Goal: Task Accomplishment & Management: Manage account settings

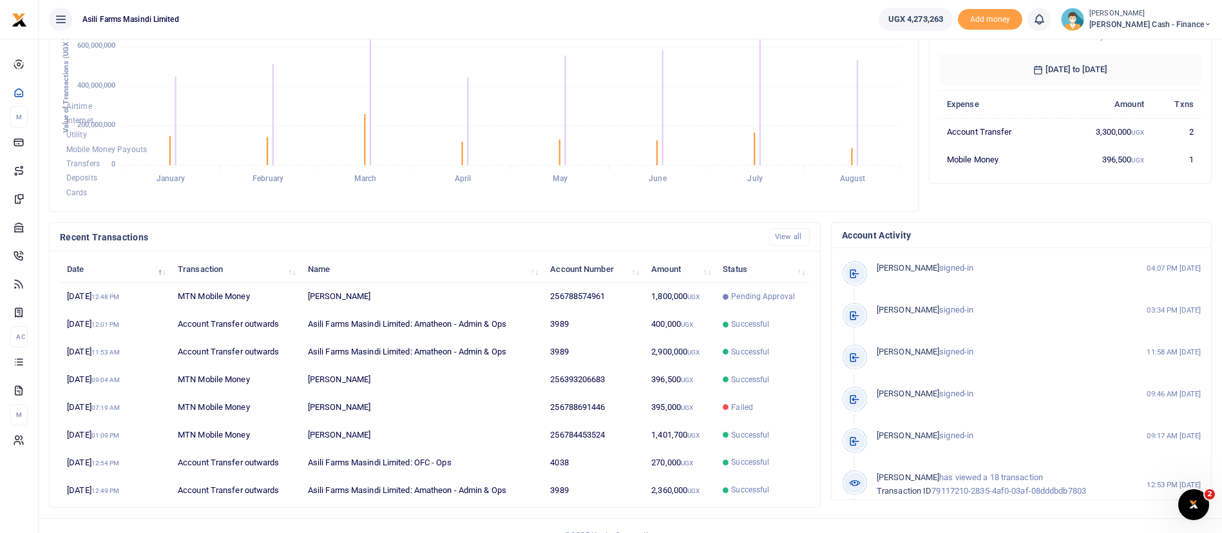
scroll to position [237, 0]
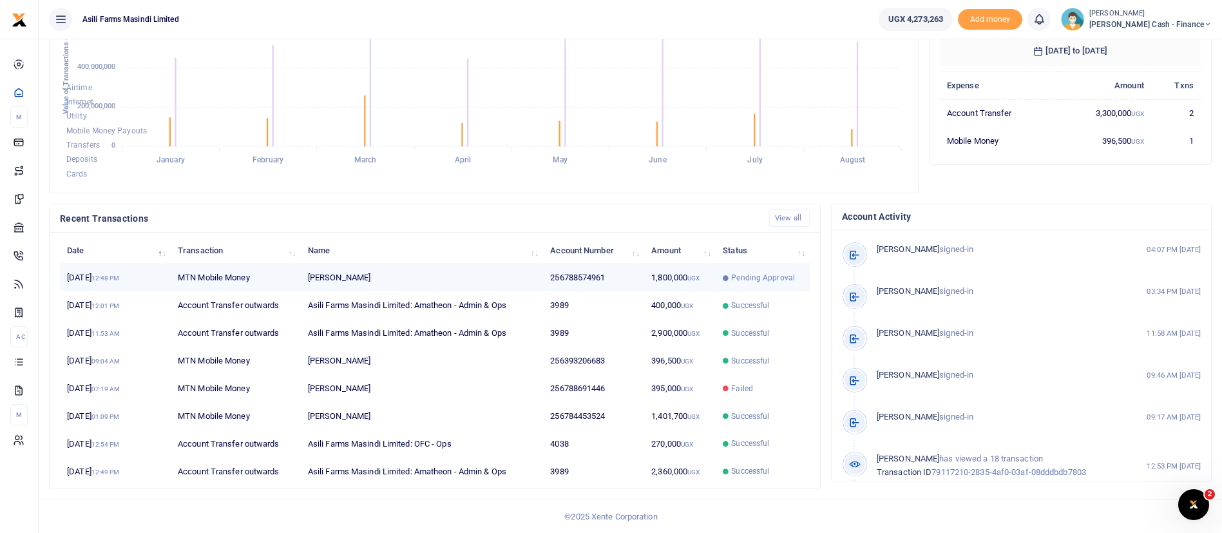
click at [720, 281] on td "Pending Approval" at bounding box center [763, 278] width 94 height 28
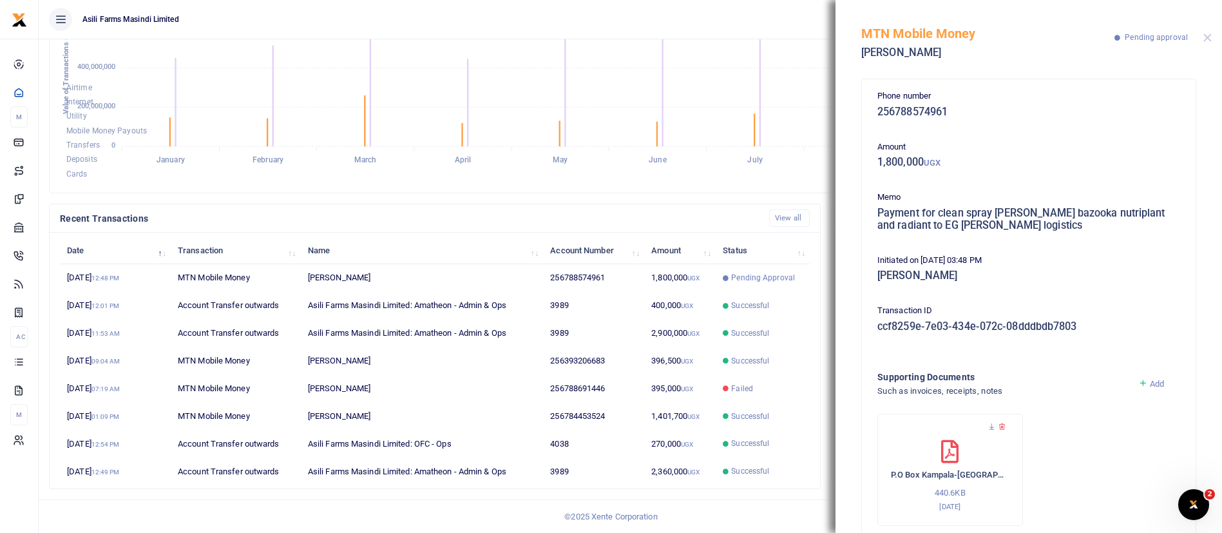
click at [1209, 35] on div at bounding box center [1207, 37] width 8 height 8
click at [1209, 35] on button "Close" at bounding box center [1207, 37] width 8 height 8
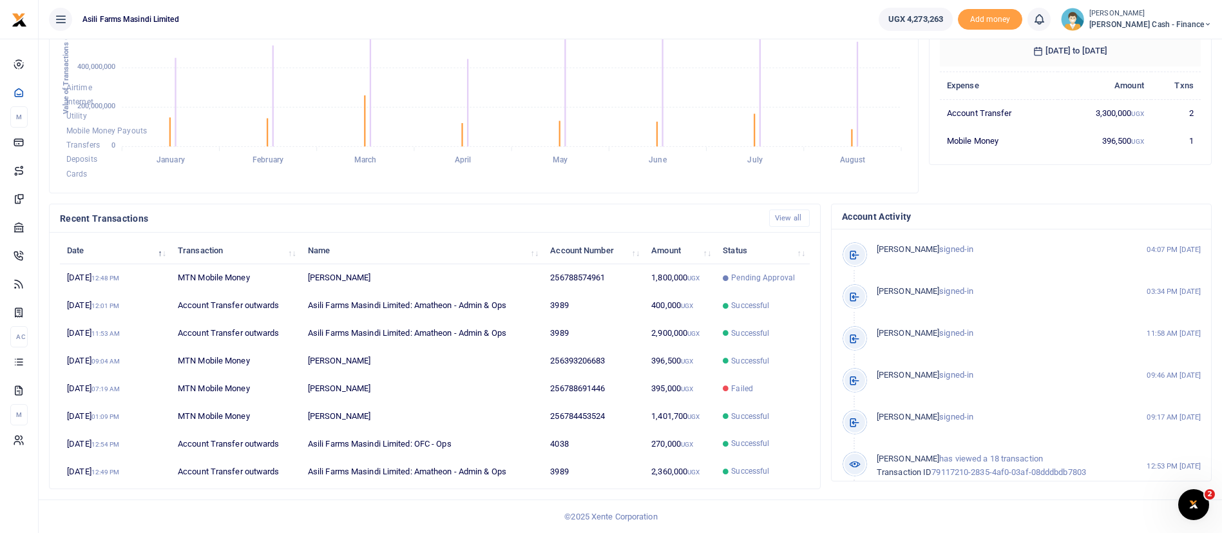
click at [1145, 27] on span "Petty Cash - Finance" at bounding box center [1150, 25] width 122 height 12
click at [1139, 43] on link "Switch accounts" at bounding box center [1120, 47] width 102 height 18
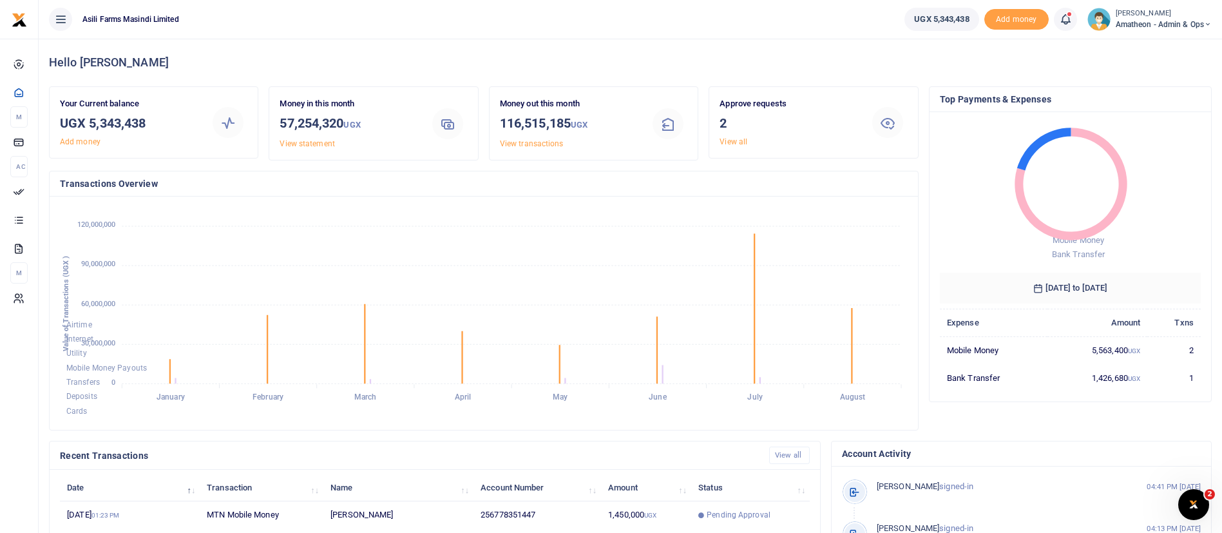
scroll to position [237, 0]
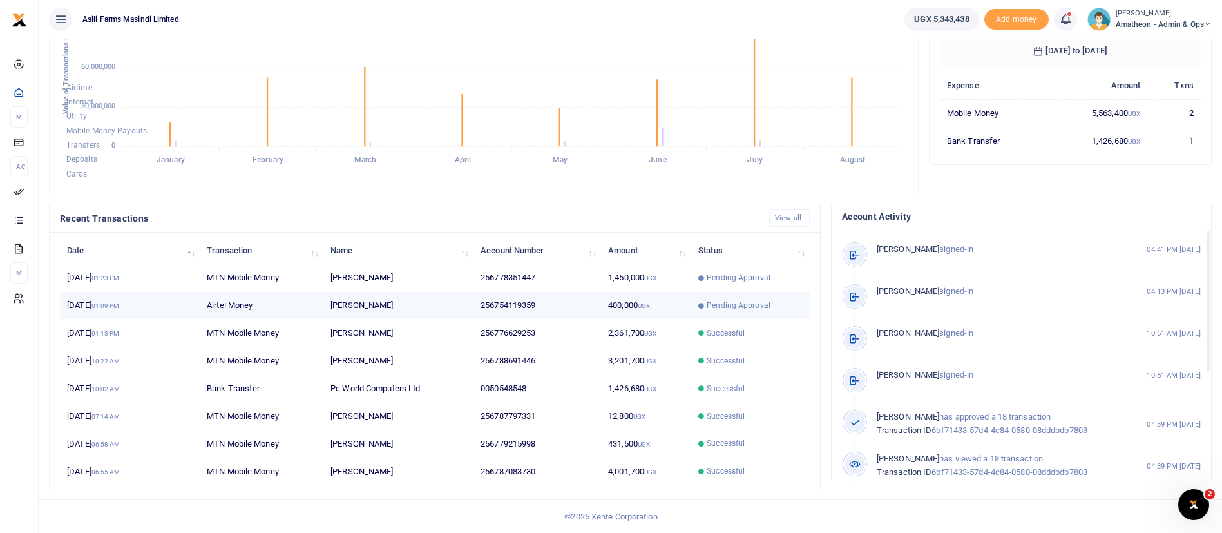
click at [649, 306] on small "UGX" at bounding box center [644, 305] width 12 height 7
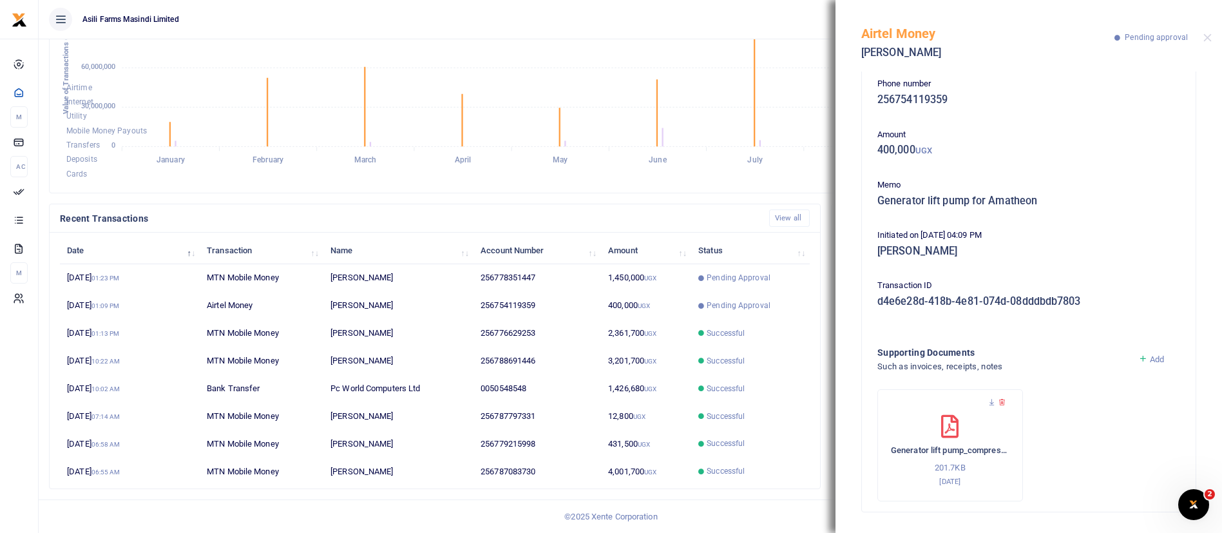
scroll to position [0, 0]
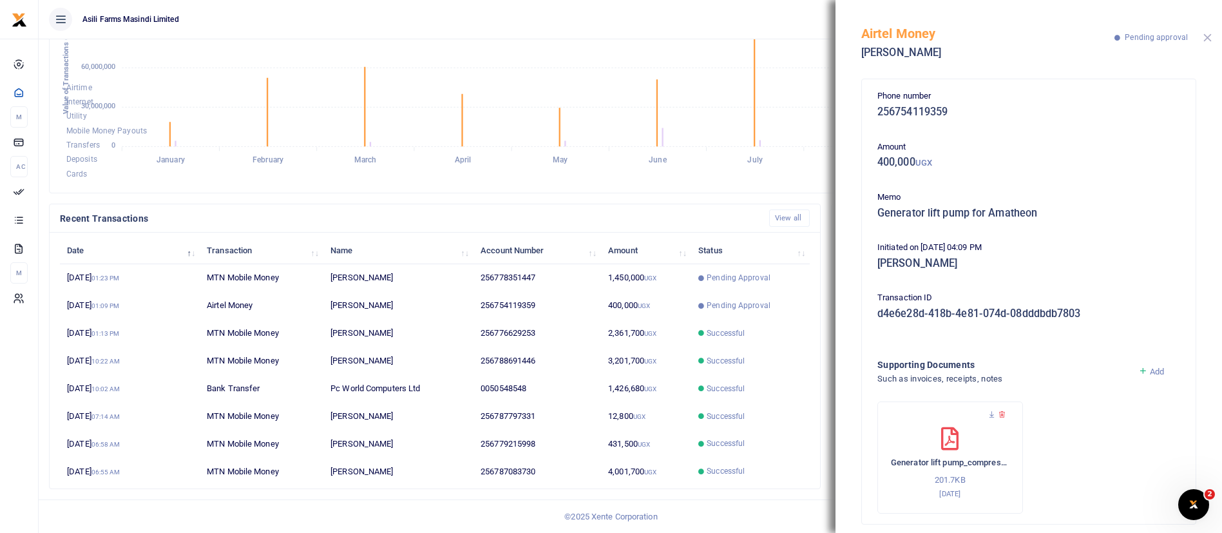
click at [1210, 38] on button "Close" at bounding box center [1207, 37] width 8 height 8
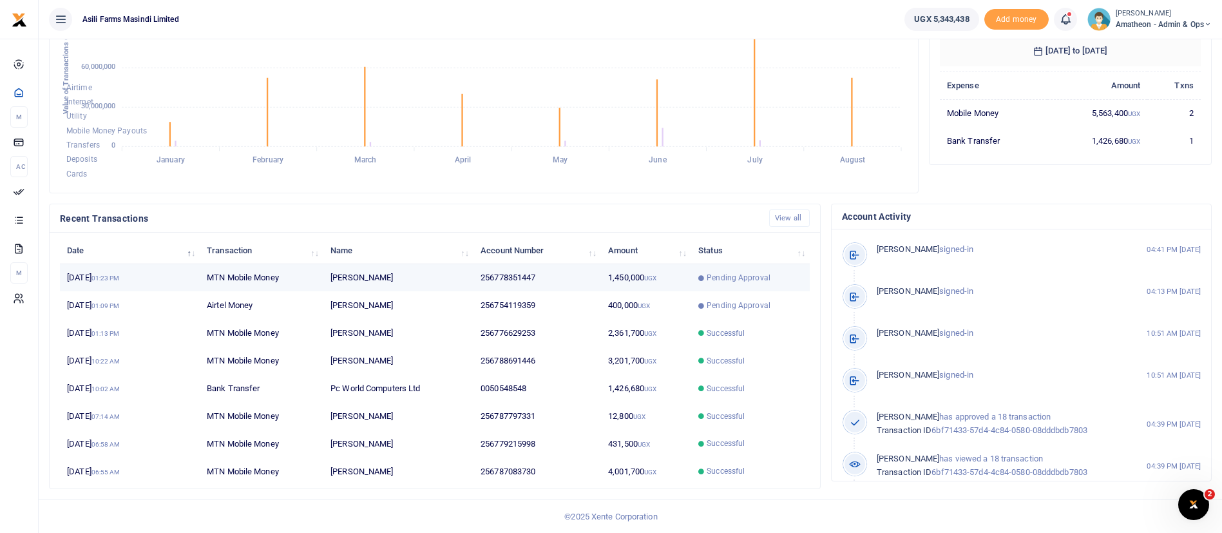
click at [748, 286] on td "Pending Approval" at bounding box center [750, 278] width 119 height 28
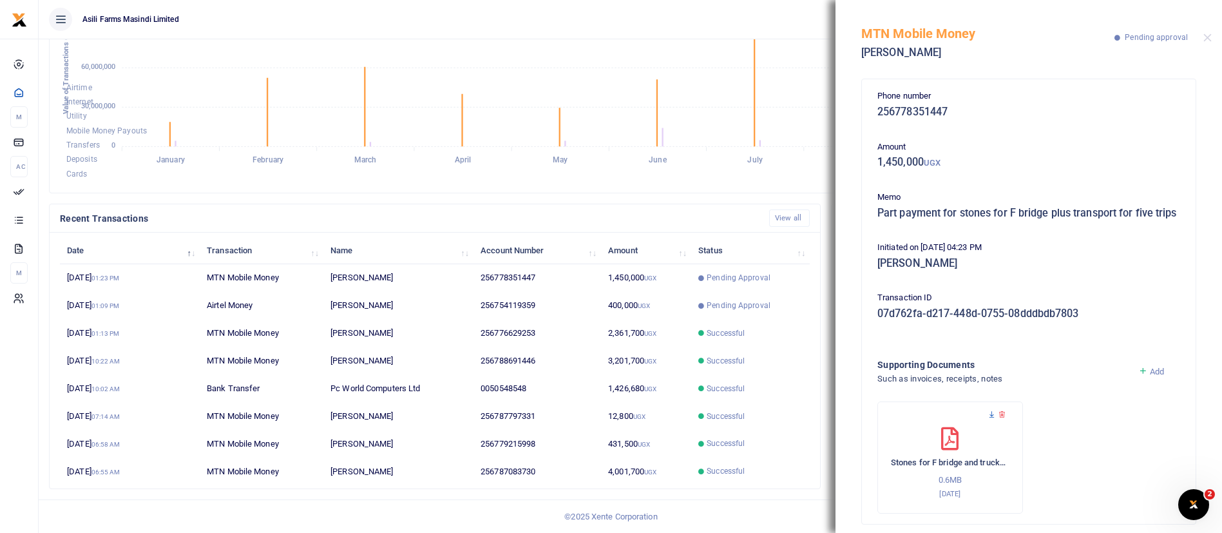
click at [989, 419] on icon at bounding box center [991, 414] width 8 height 8
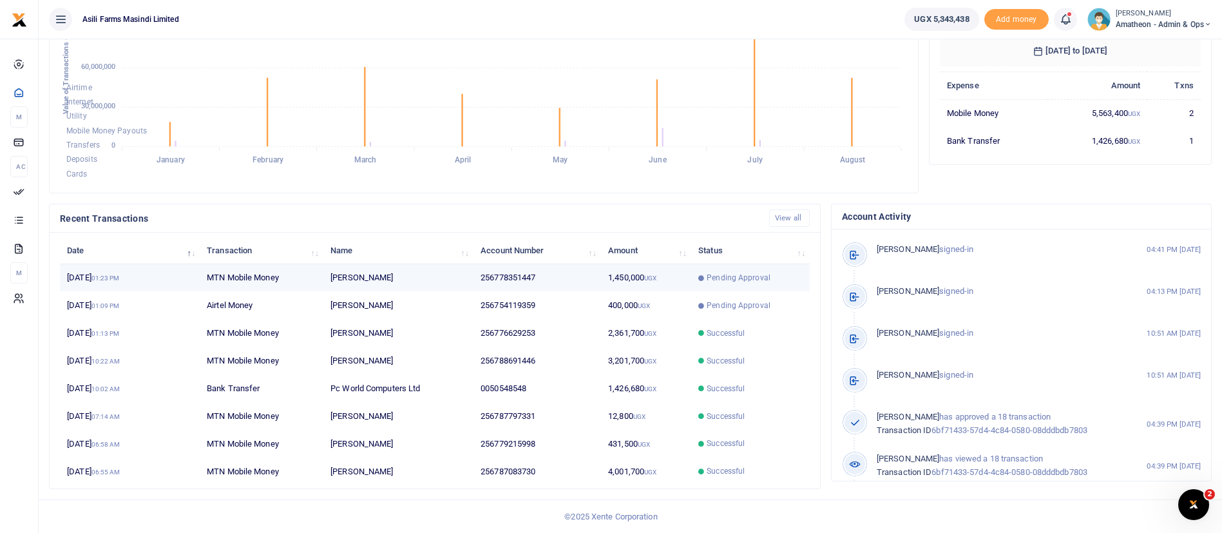
click at [575, 283] on td "256778351447" at bounding box center [537, 278] width 128 height 28
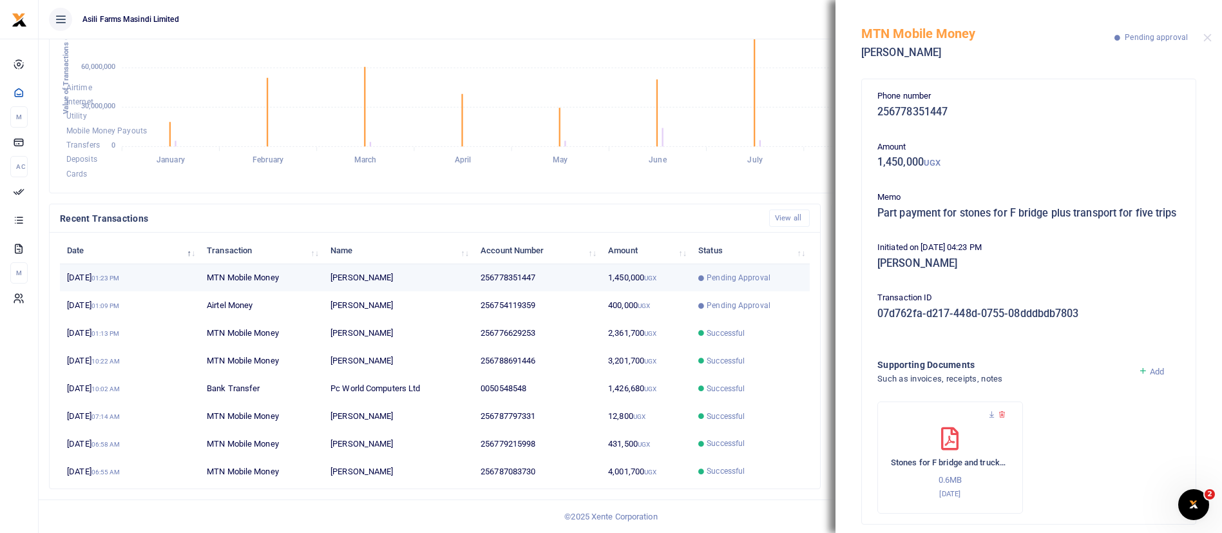
click at [577, 270] on td "256778351447" at bounding box center [537, 278] width 128 height 28
click at [987, 419] on icon at bounding box center [991, 414] width 8 height 8
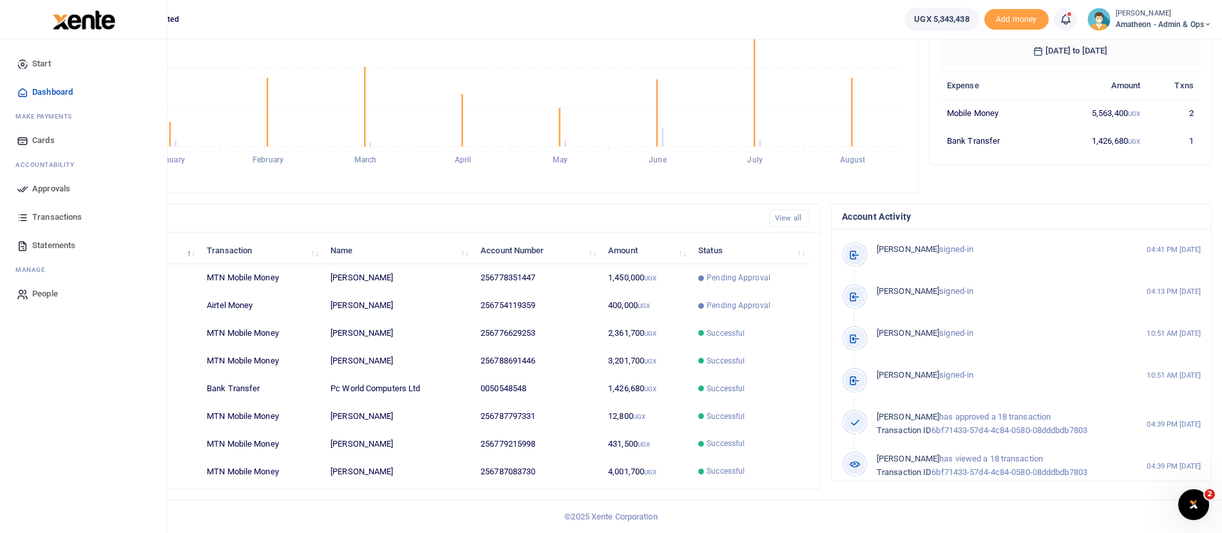
click at [40, 187] on span "Approvals" at bounding box center [51, 188] width 38 height 13
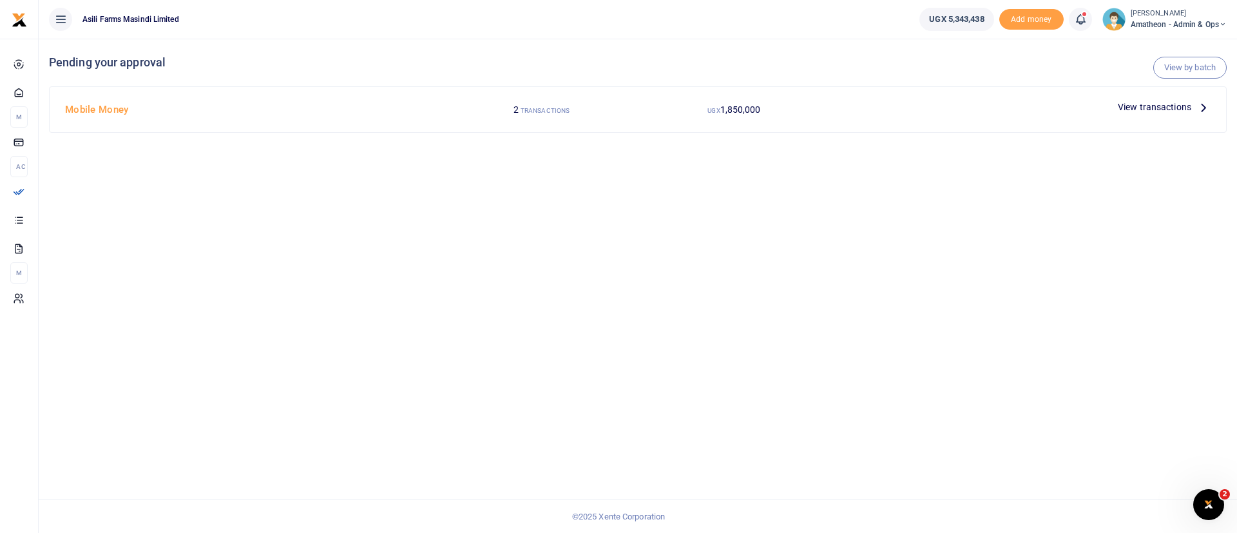
click at [1138, 107] on span "View transactions" at bounding box center [1154, 107] width 73 height 14
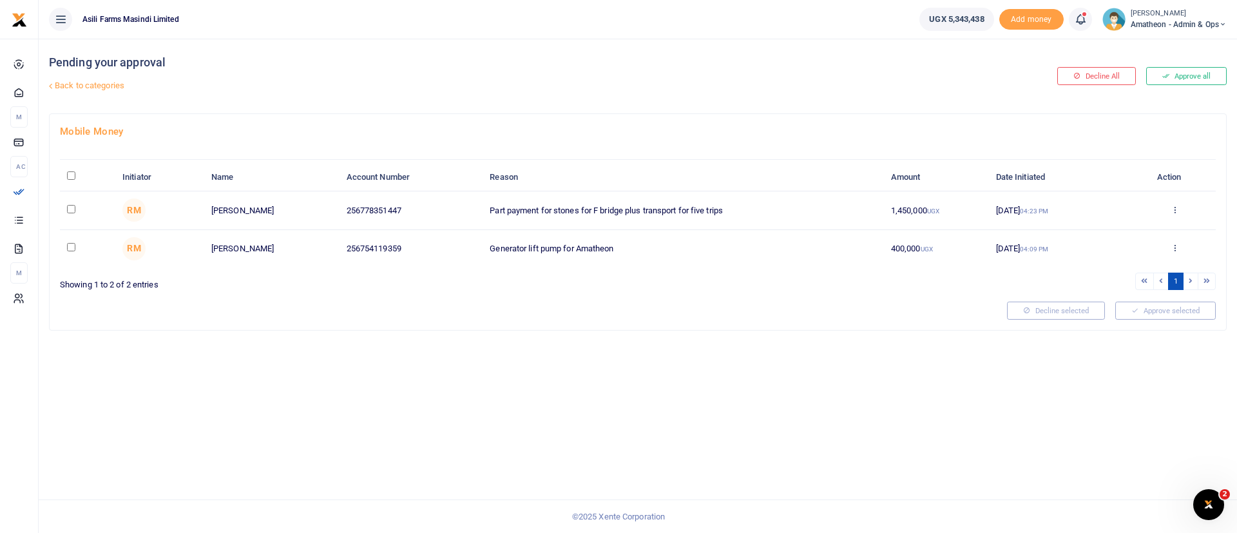
click at [69, 176] on input "\a \a : activate to sort column descending" at bounding box center [71, 175] width 8 height 8
checkbox input "true"
click at [1183, 312] on button "Approve selected (2)" at bounding box center [1160, 310] width 109 height 18
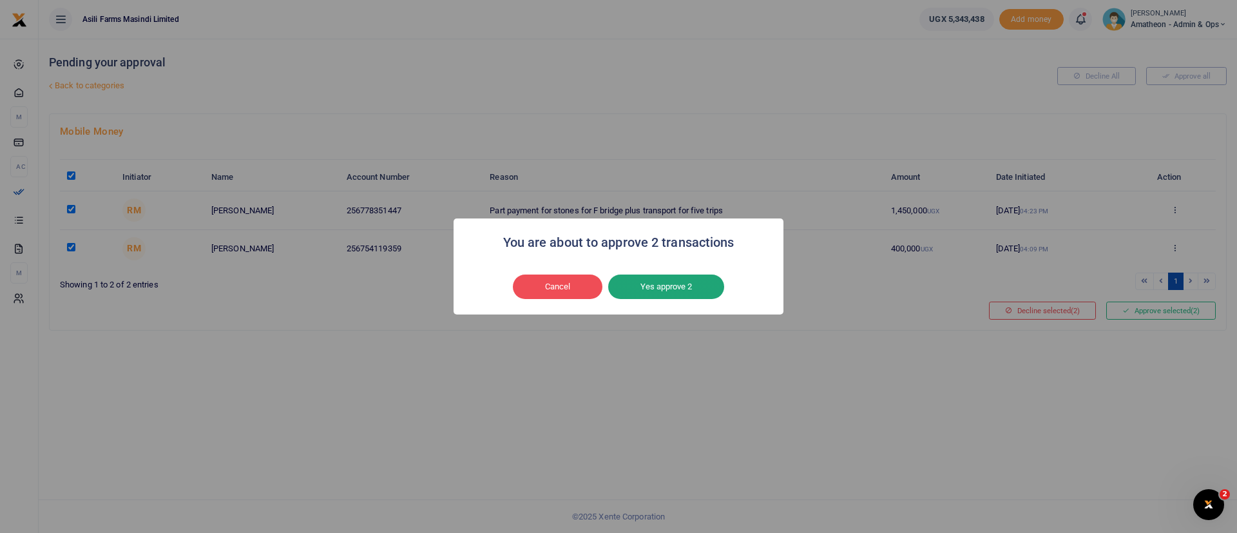
click at [678, 296] on button "Yes approve 2" at bounding box center [666, 286] width 116 height 24
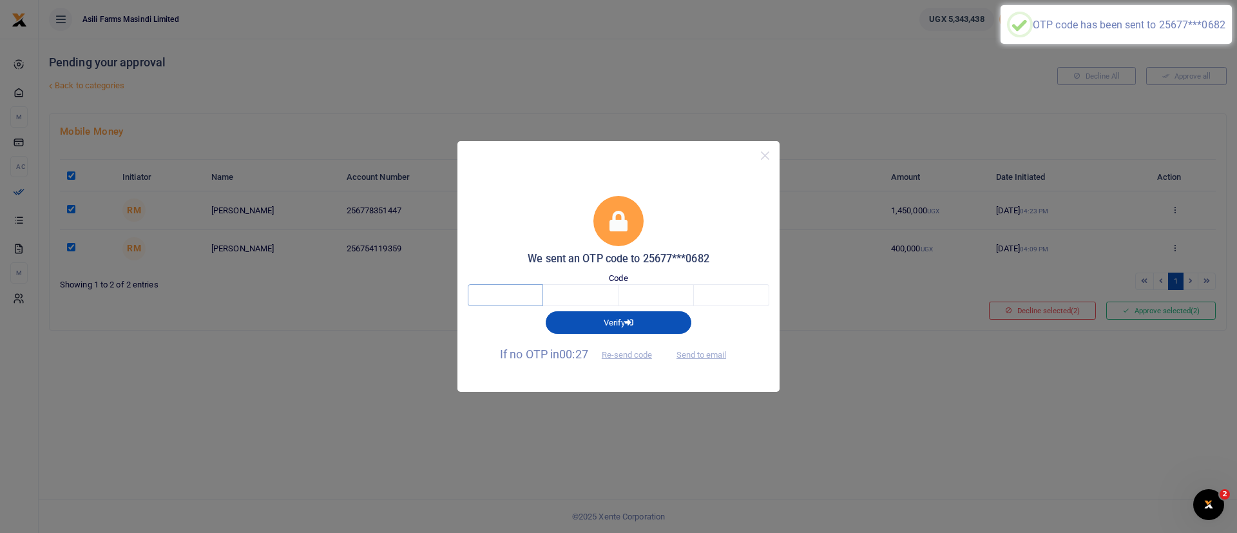
click at [512, 299] on input "text" at bounding box center [505, 295] width 75 height 22
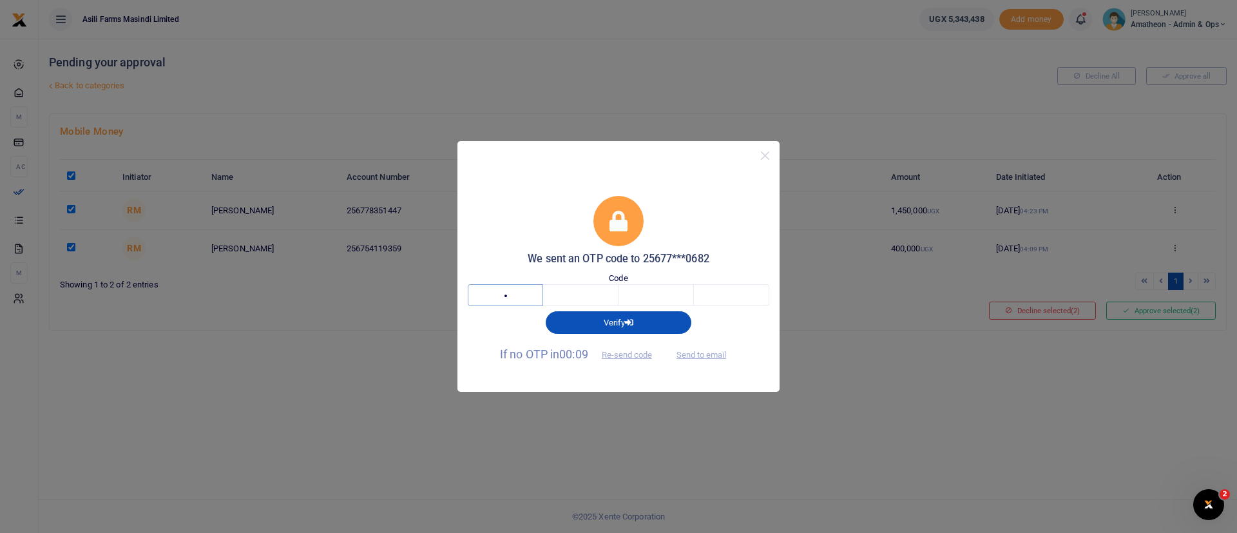
type input "6"
type input "8"
type input "0"
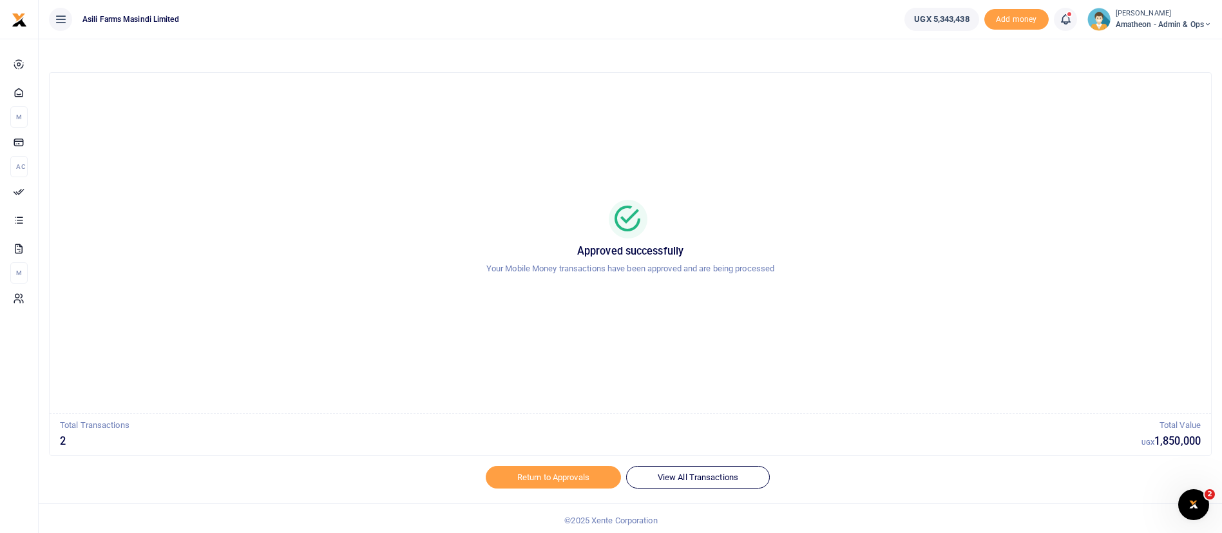
click at [1132, 19] on span "Amatheon - Admin & Ops" at bounding box center [1164, 25] width 96 height 12
click at [1155, 54] on link "Switch accounts" at bounding box center [1163, 47] width 102 height 18
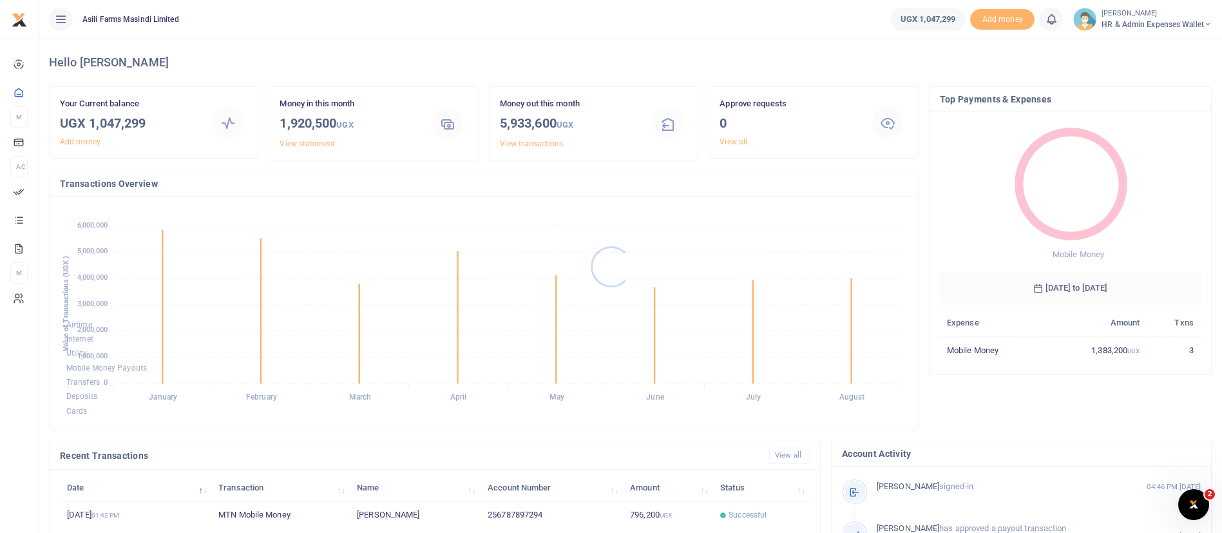
scroll to position [237, 0]
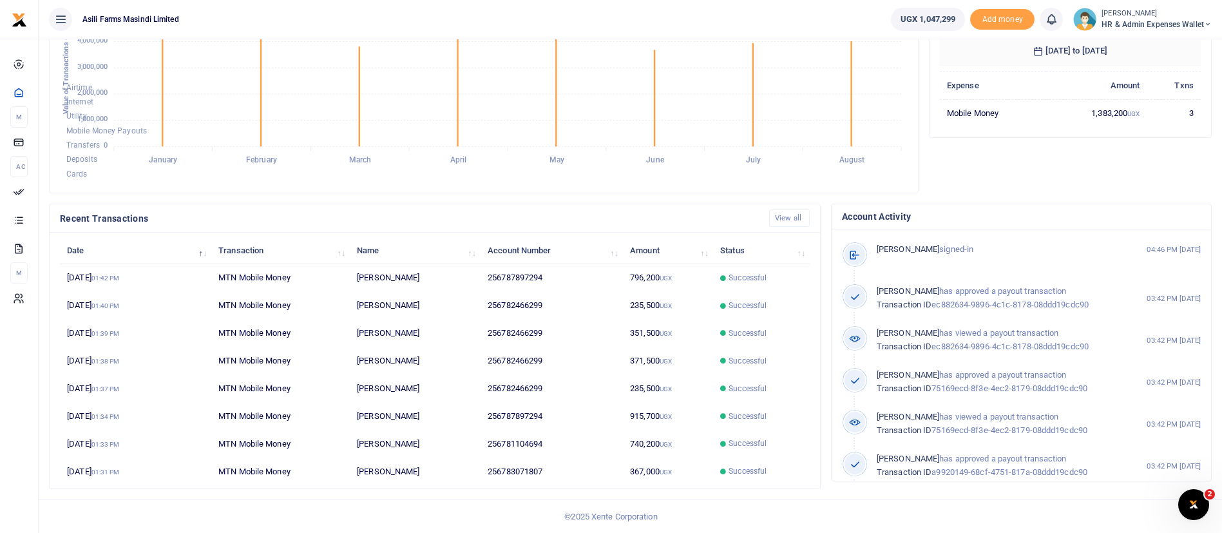
click at [1119, 25] on span "HR & Admin Expenses Wallet" at bounding box center [1156, 25] width 110 height 12
click at [1135, 50] on link "Switch accounts" at bounding box center [1161, 47] width 102 height 18
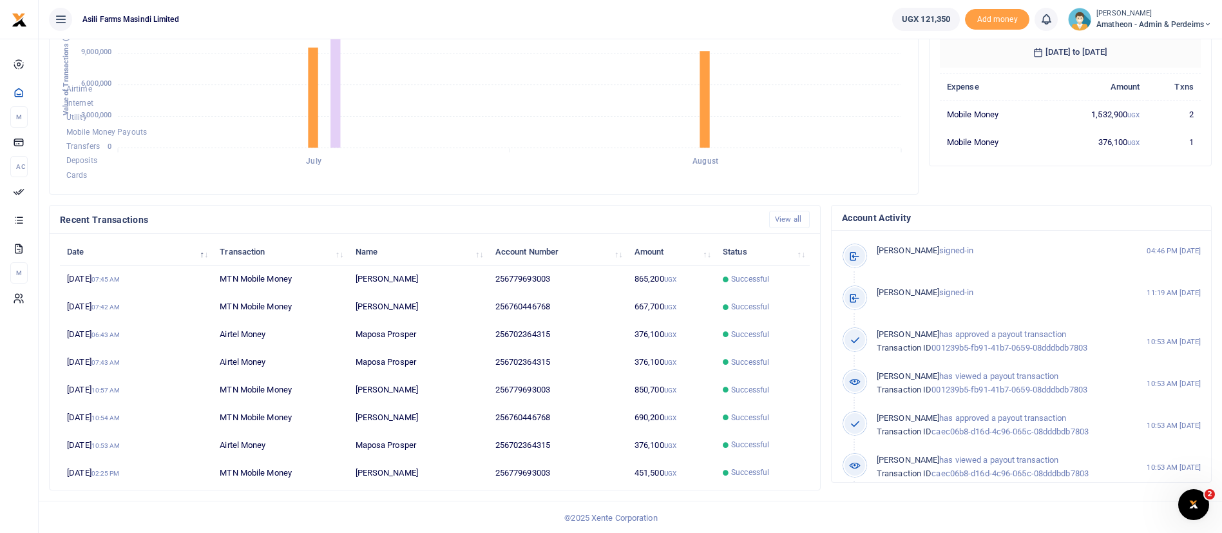
scroll to position [237, 0]
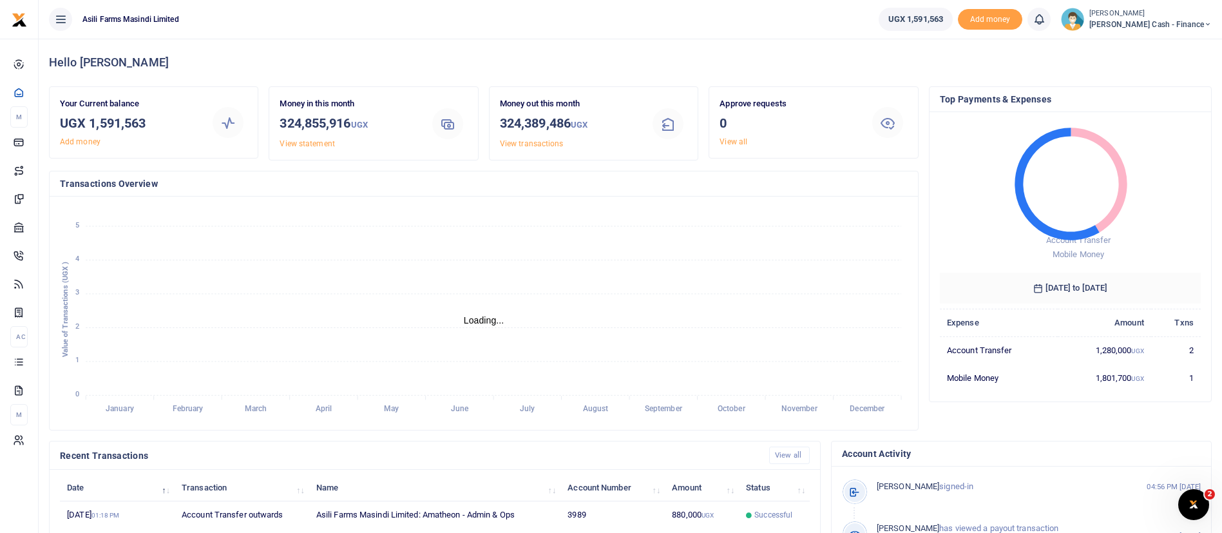
scroll to position [237, 0]
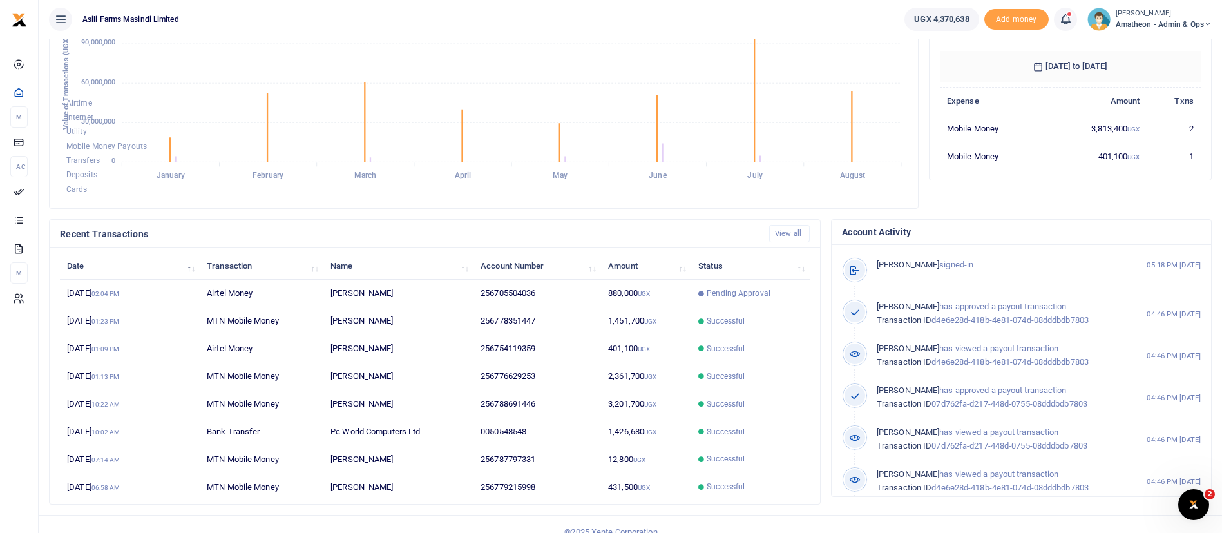
scroll to position [237, 0]
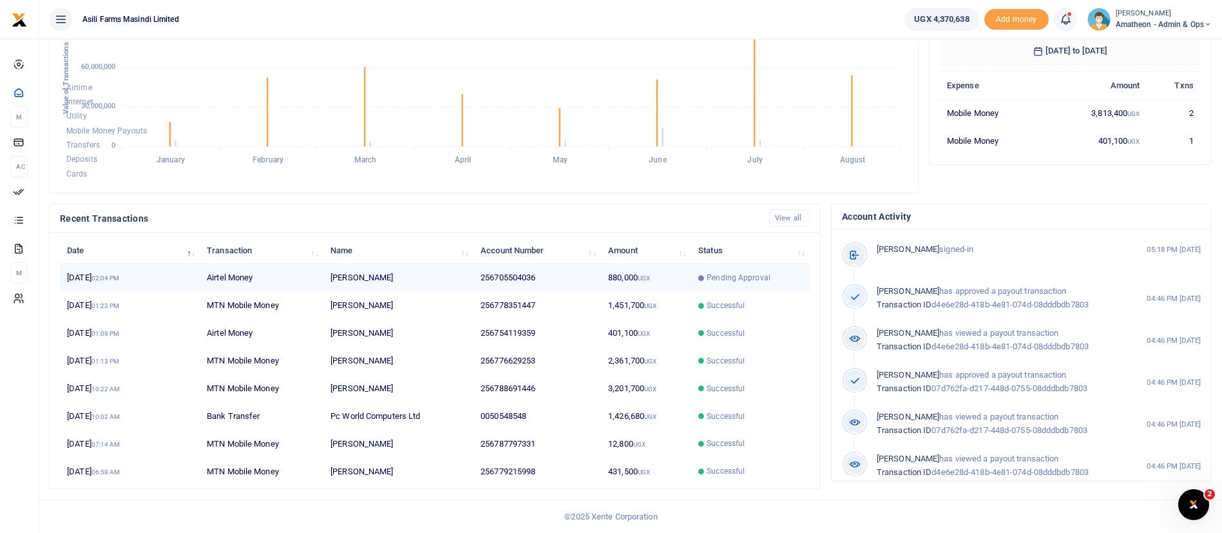
click at [744, 269] on td "Pending Approval" at bounding box center [750, 278] width 119 height 28
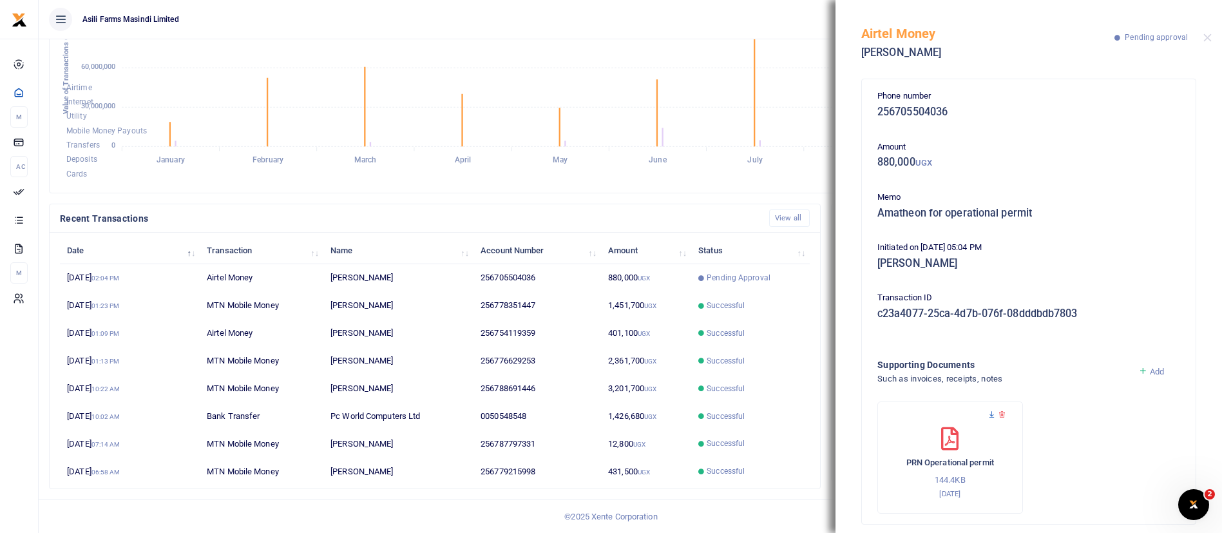
click at [995, 415] on icon at bounding box center [991, 414] width 8 height 8
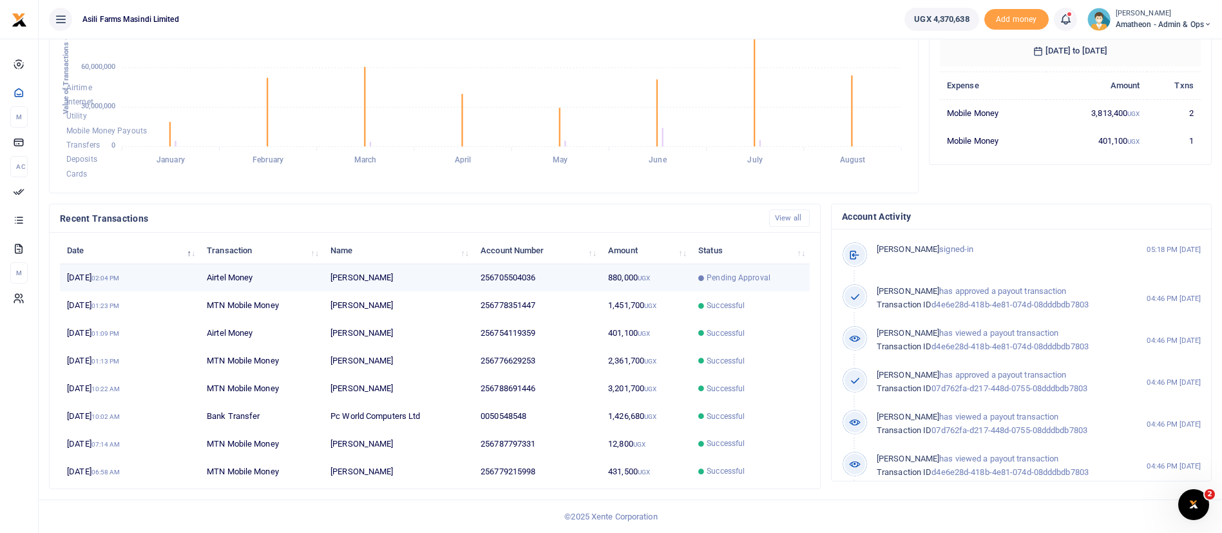
click at [766, 279] on span "Pending Approval" at bounding box center [739, 278] width 64 height 12
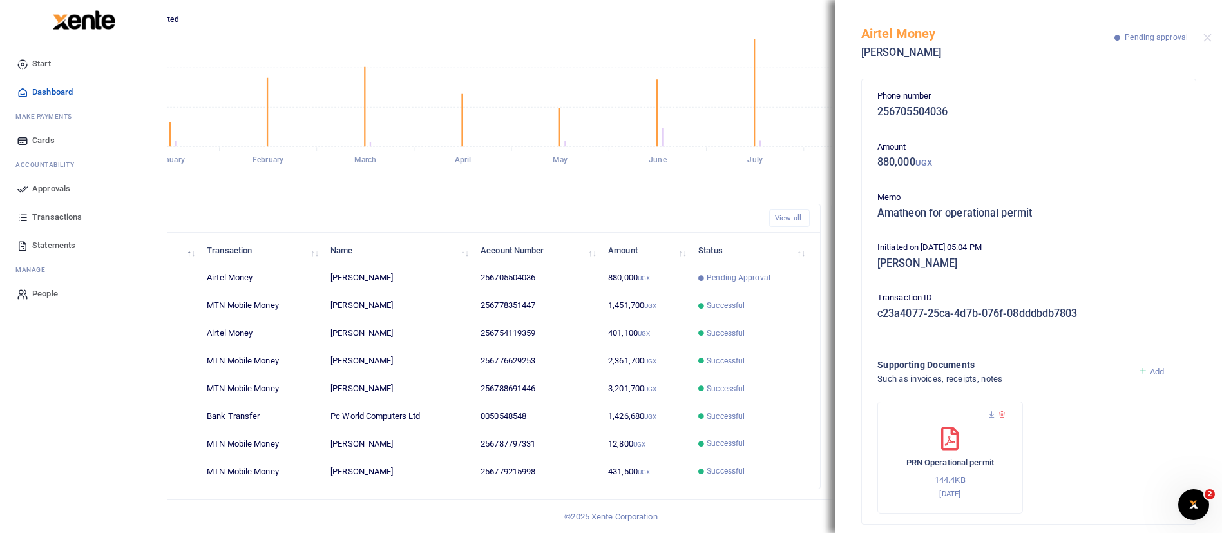
click at [56, 182] on span "Approvals" at bounding box center [51, 188] width 38 height 13
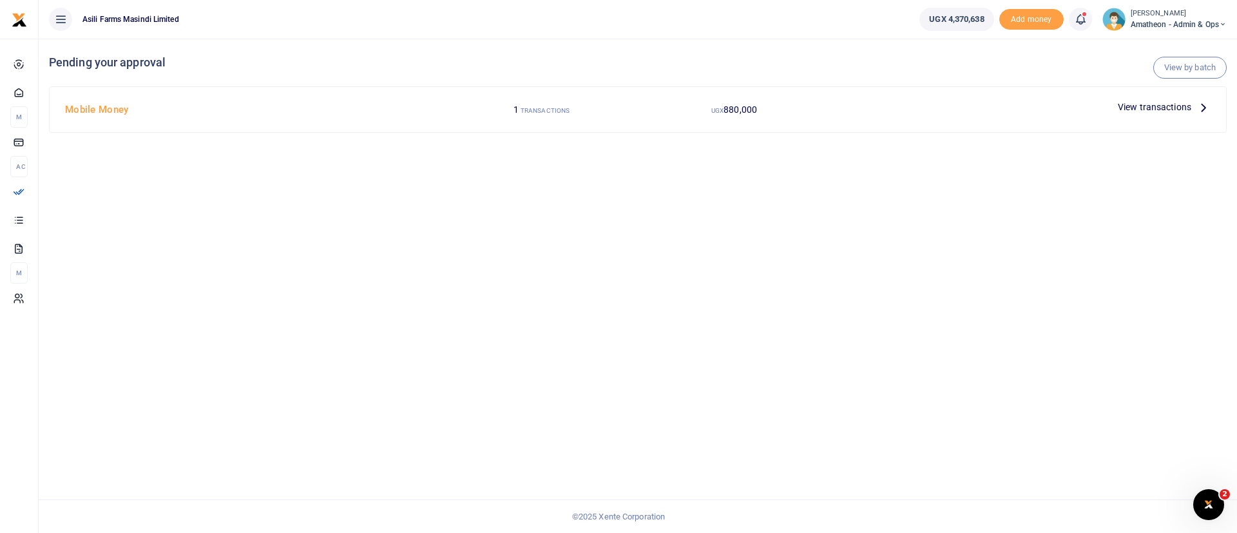
click at [1166, 109] on span "View transactions" at bounding box center [1154, 107] width 73 height 14
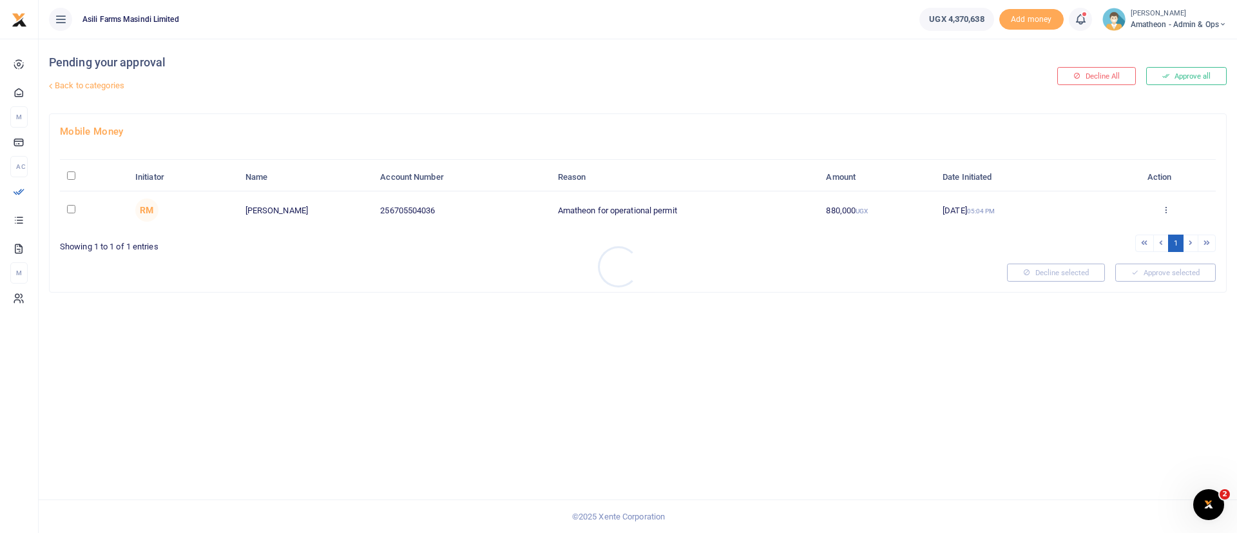
click at [74, 176] on div at bounding box center [618, 266] width 1237 height 533
click at [73, 178] on input "\a \a : activate to sort column descending" at bounding box center [71, 175] width 8 height 8
checkbox input "true"
click at [1176, 269] on button "Approve selected (1)" at bounding box center [1160, 272] width 109 height 18
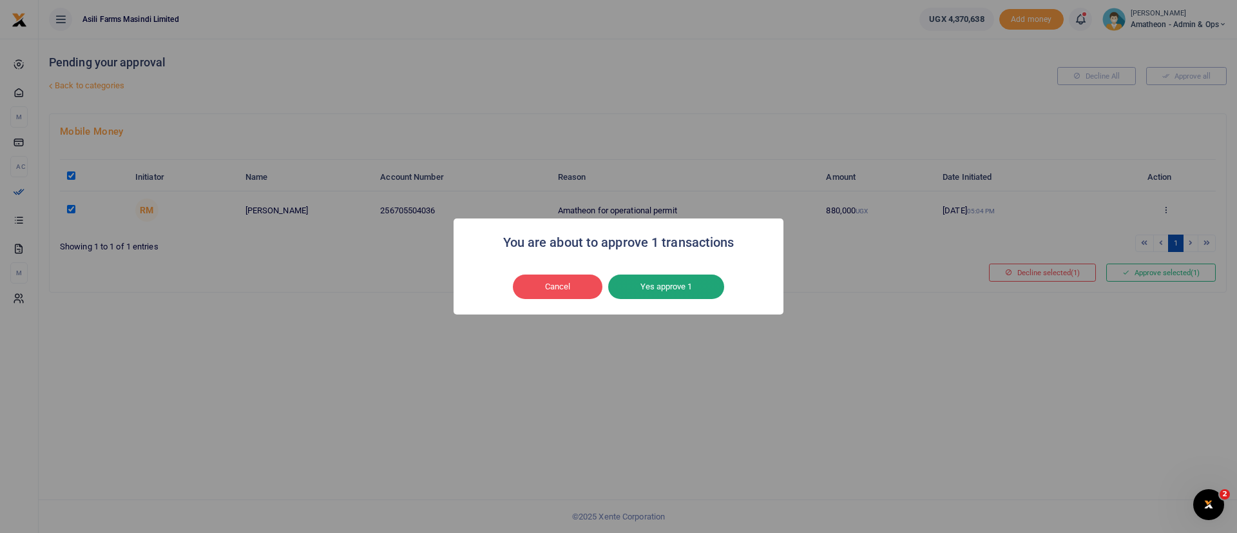
click at [652, 284] on button "Yes approve 1" at bounding box center [666, 286] width 116 height 24
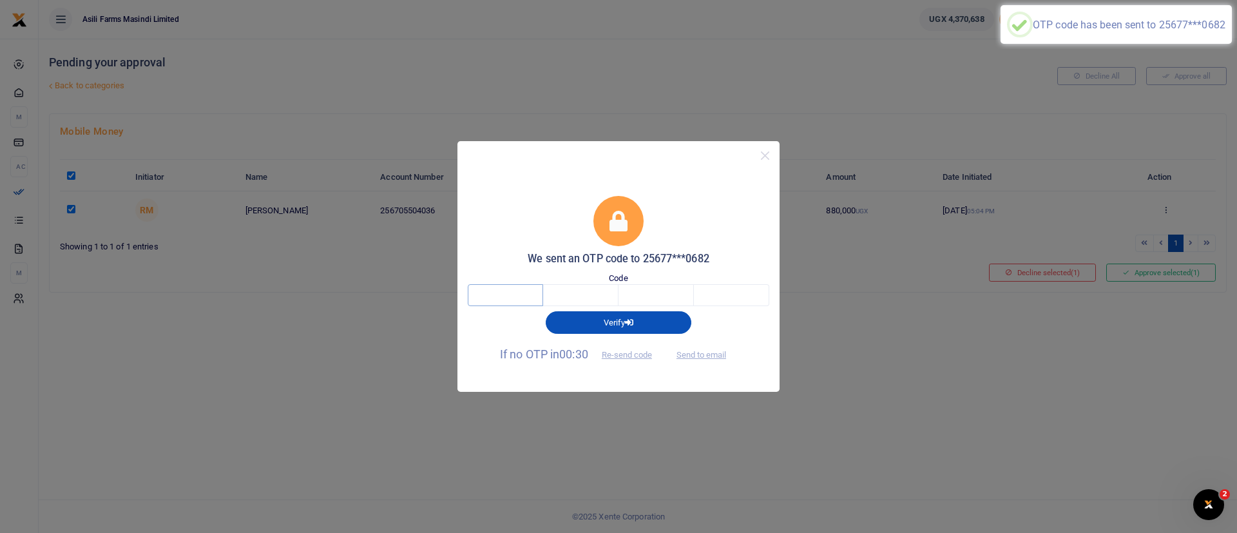
click at [512, 285] on input "text" at bounding box center [505, 295] width 75 height 22
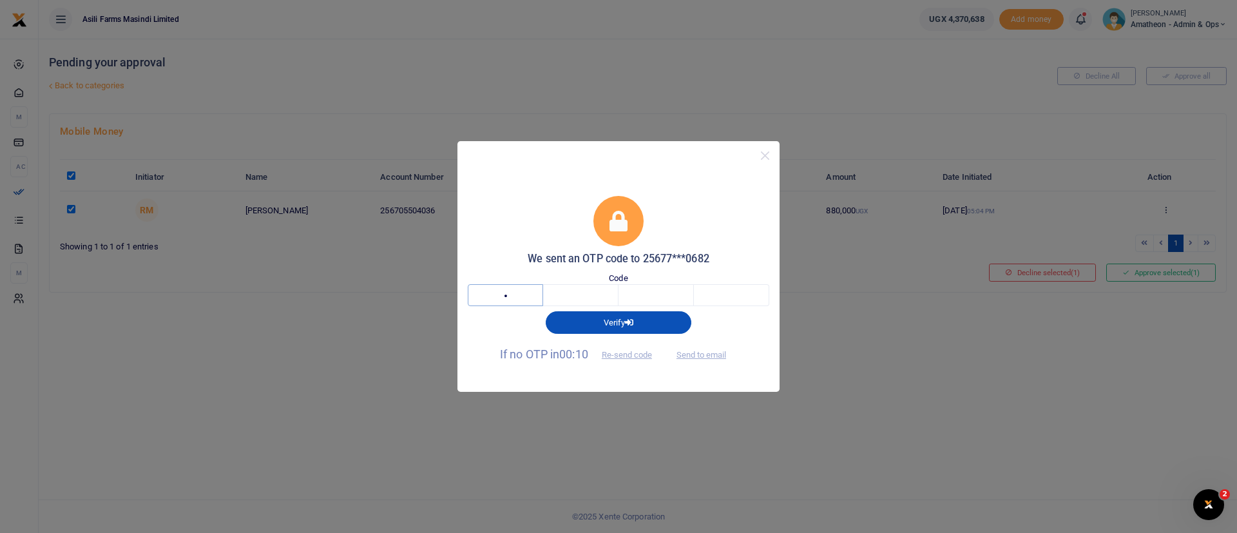
type input "5"
type input "8"
type input "0"
type input "3"
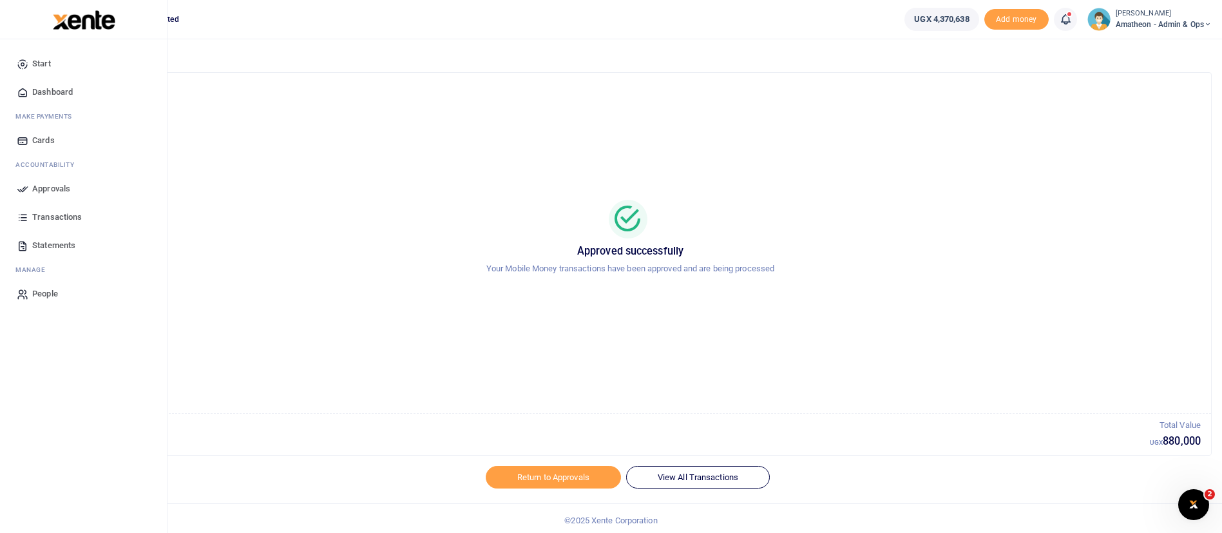
click at [76, 16] on img at bounding box center [84, 19] width 62 height 19
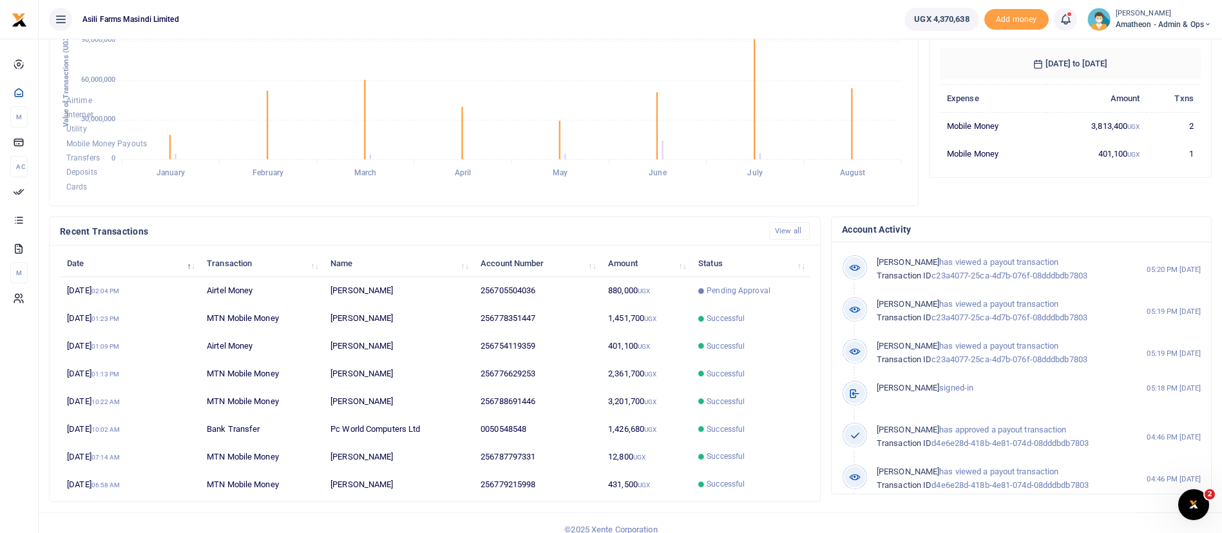
scroll to position [237, 0]
